Goal: Navigation & Orientation: Find specific page/section

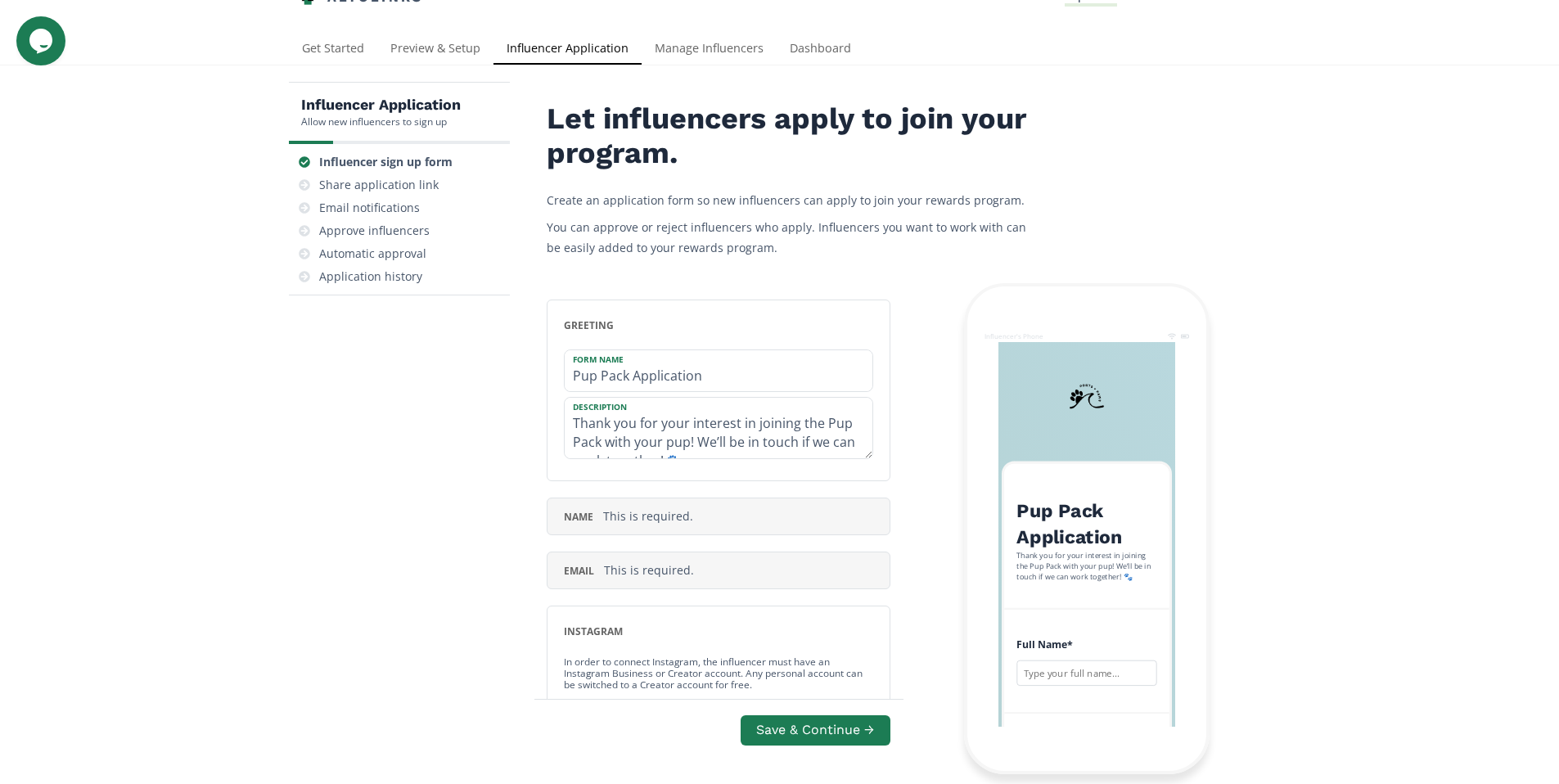
scroll to position [19, 0]
click at [755, 45] on link "Manage Influencers" at bounding box center [709, 50] width 135 height 33
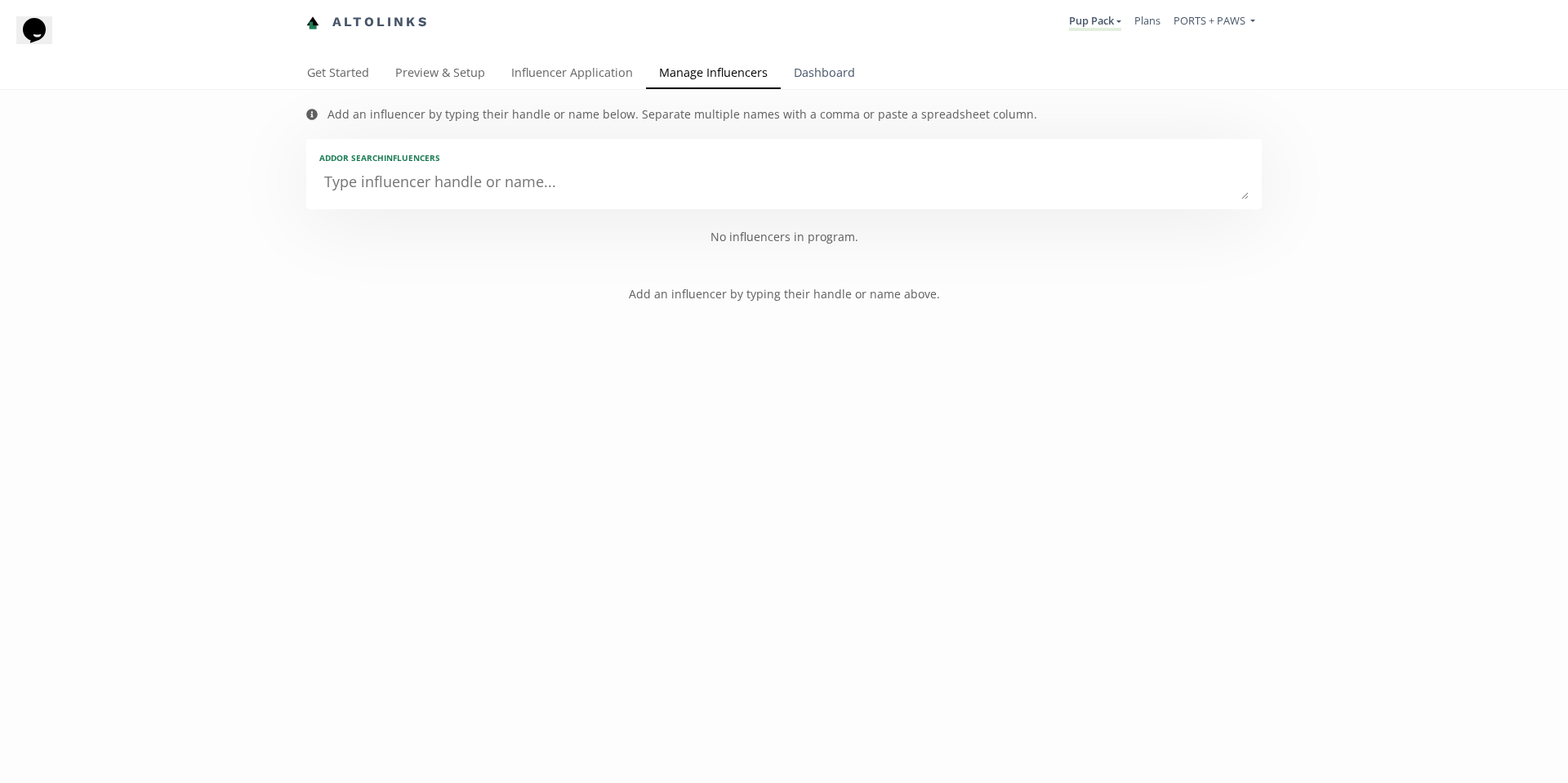
click at [825, 74] on link "Dashboard" at bounding box center [824, 74] width 87 height 33
